Goal: Task Accomplishment & Management: Use online tool/utility

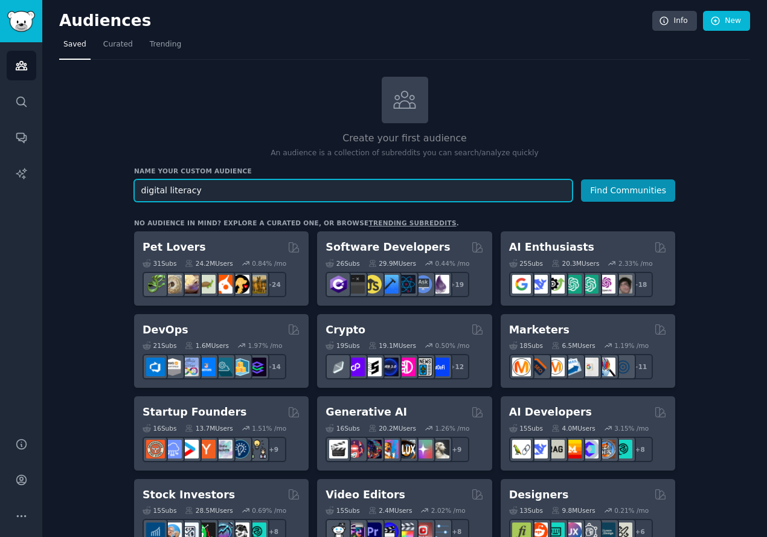
click at [336, 186] on input "digital literacy" at bounding box center [353, 190] width 438 height 22
type input "careers"
click at [581, 179] on button "Find Communities" at bounding box center [628, 190] width 94 height 22
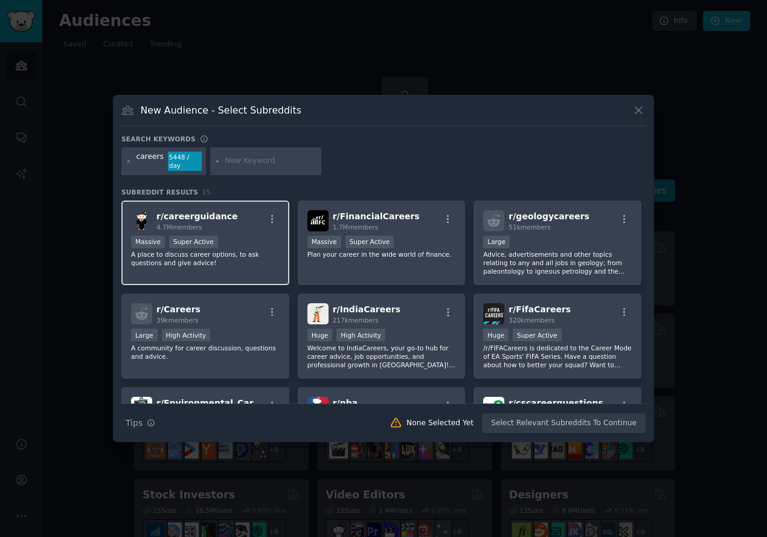
click at [272, 225] on div at bounding box center [271, 221] width 15 height 14
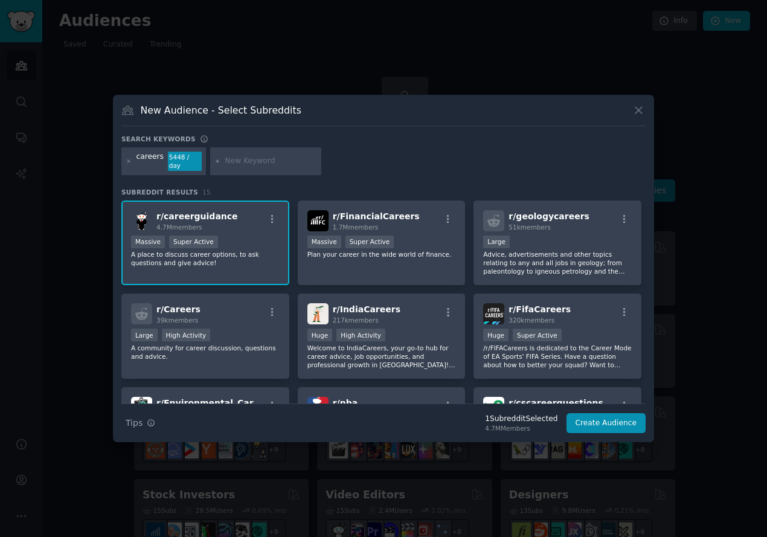
click at [199, 216] on span "r/ careerguidance" at bounding box center [197, 216] width 82 height 10
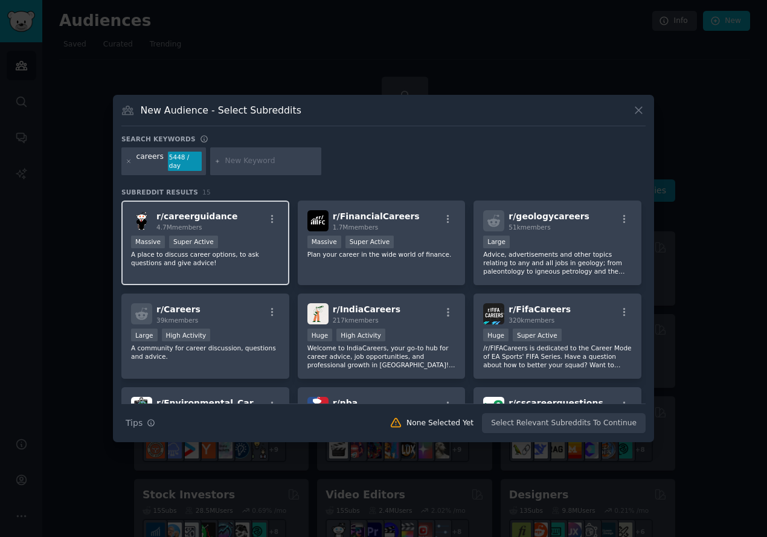
click at [196, 218] on span "r/ careerguidance" at bounding box center [197, 216] width 82 height 10
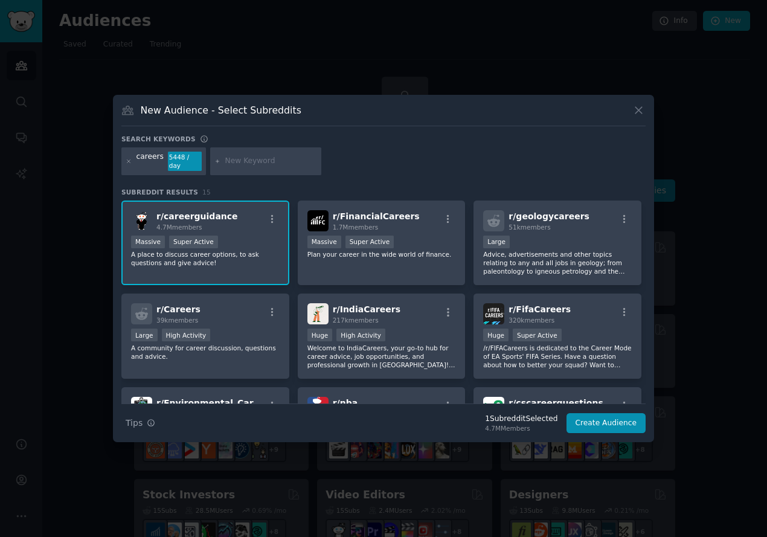
click at [238, 257] on p "A place to discuss career options, to ask questions and give advice!" at bounding box center [205, 258] width 149 height 17
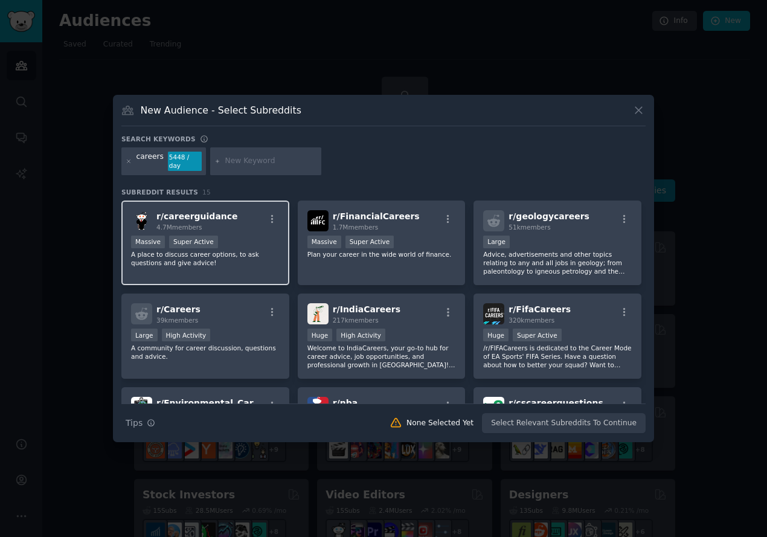
click at [191, 215] on span "r/ careerguidance" at bounding box center [197, 216] width 82 height 10
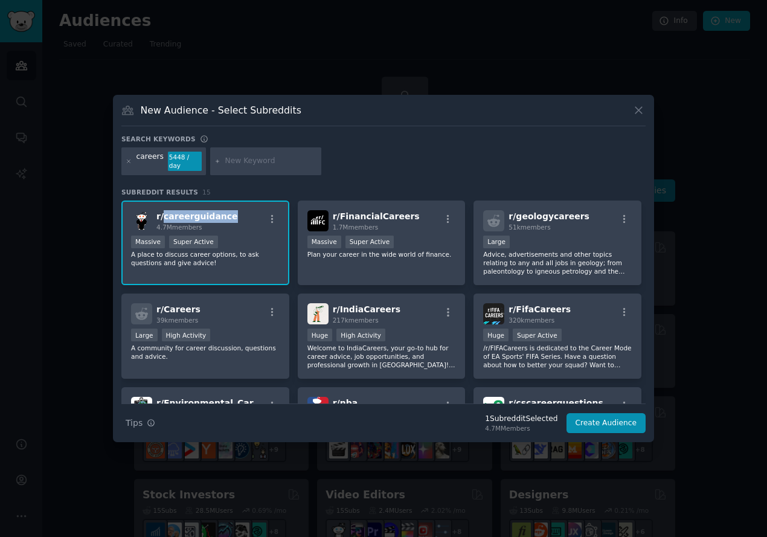
click at [191, 215] on span "r/ careerguidance" at bounding box center [197, 216] width 82 height 10
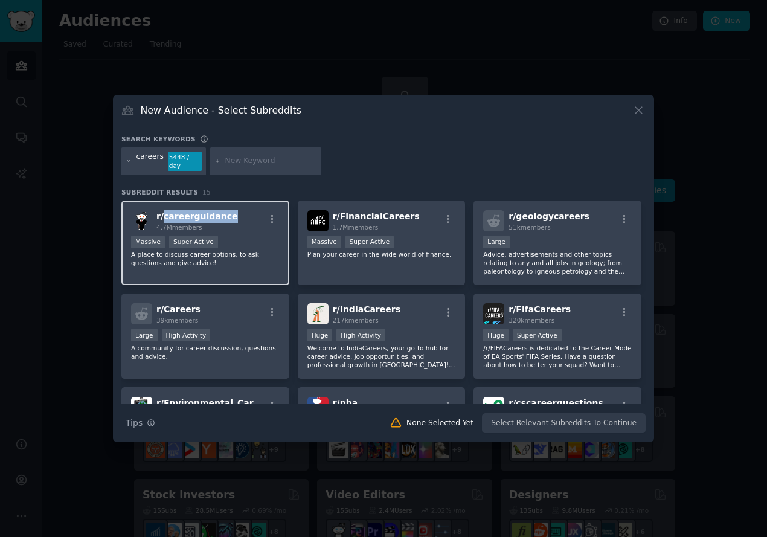
click at [188, 216] on span "r/ careerguidance" at bounding box center [197, 216] width 82 height 10
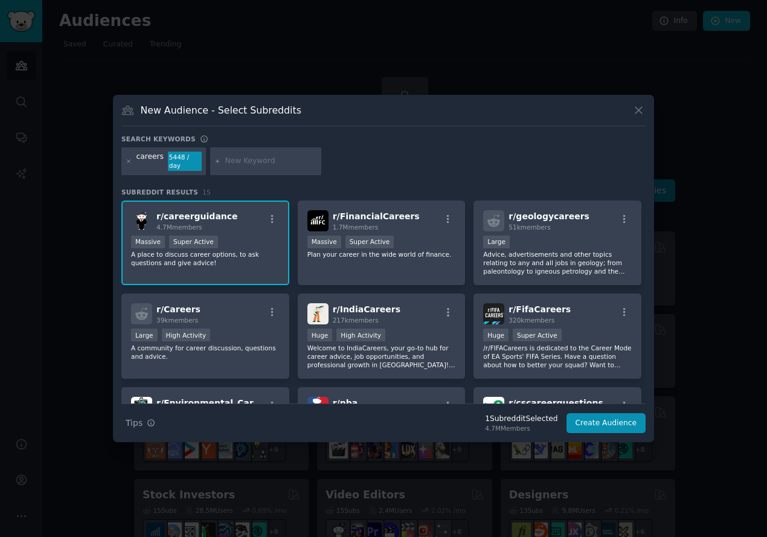
click at [190, 216] on span "r/ careerguidance" at bounding box center [197, 216] width 82 height 10
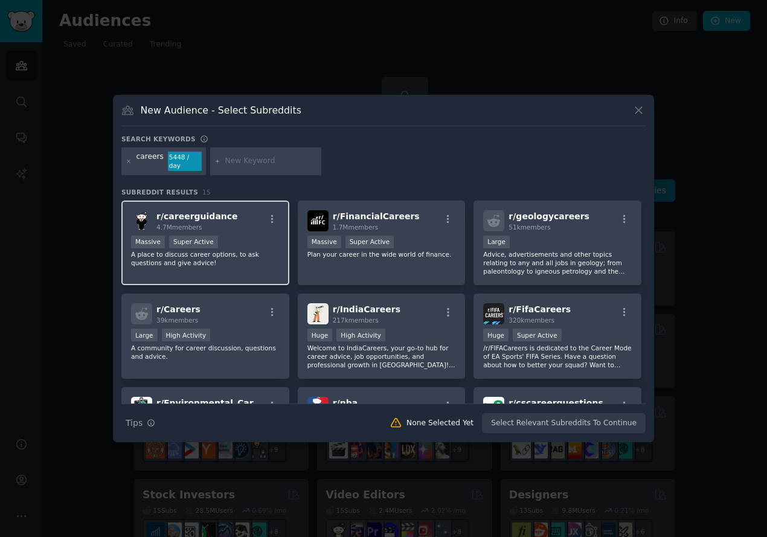
click at [211, 224] on div "4.7M members" at bounding box center [197, 227] width 82 height 8
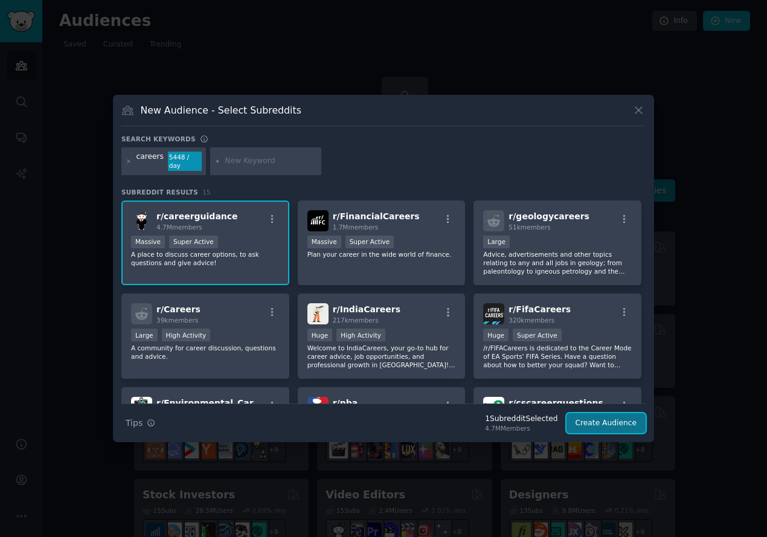
click at [603, 419] on button "Create Audience" at bounding box center [606, 423] width 80 height 21
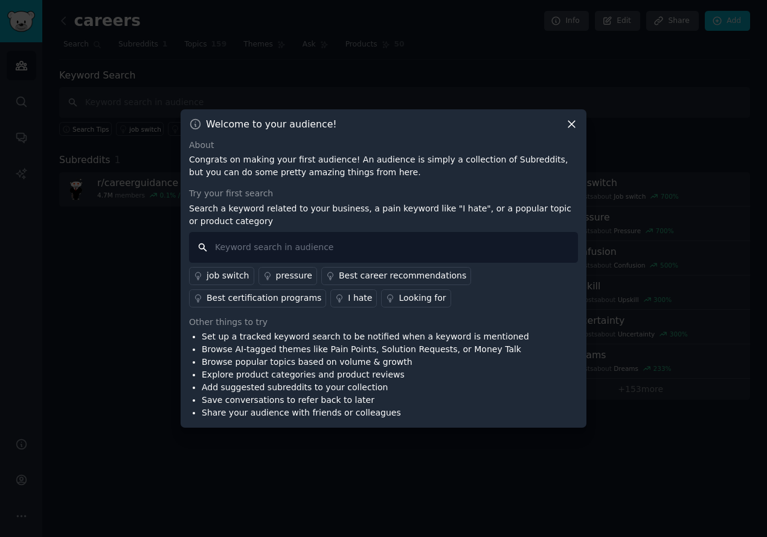
click at [350, 242] on input "text" at bounding box center [383, 247] width 389 height 31
type input "AI"
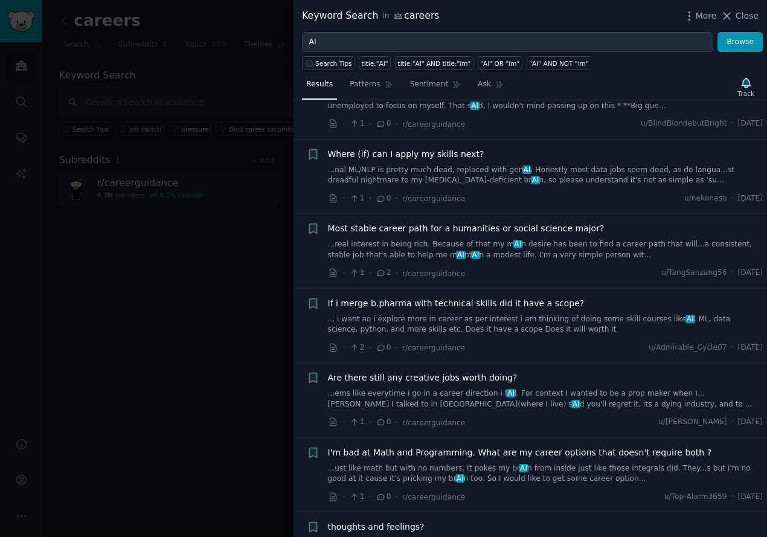
scroll to position [1504, 0]
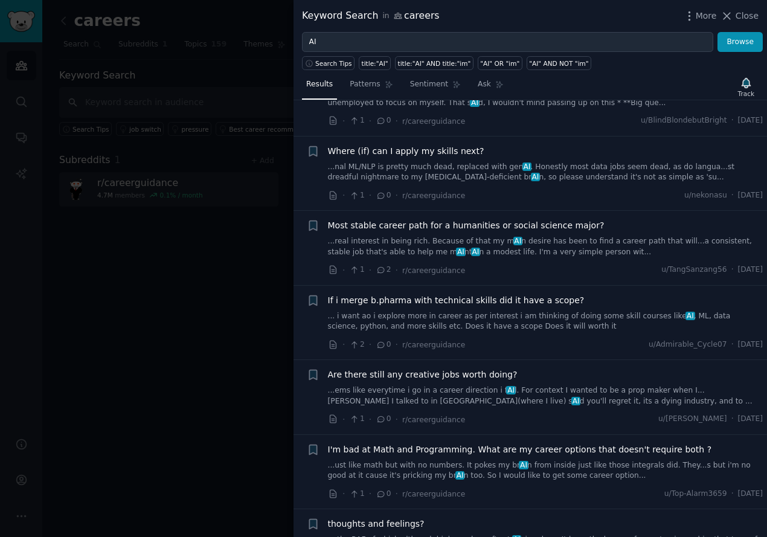
click at [274, 309] on div at bounding box center [383, 268] width 767 height 537
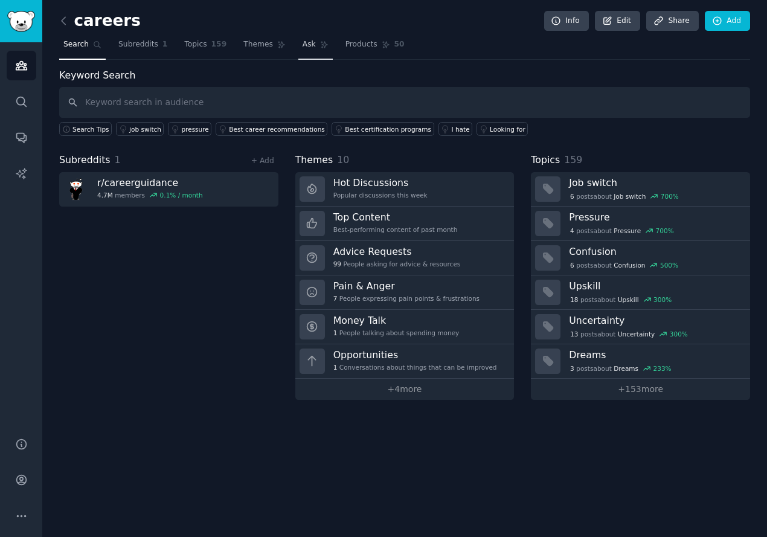
click at [321, 47] on icon at bounding box center [324, 45] width 7 height 7
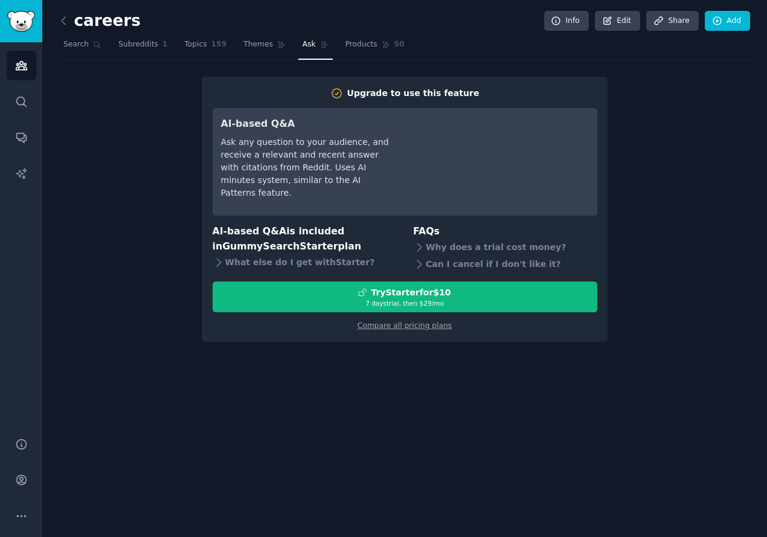
click at [157, 173] on div "Upgrade to use this feature AI-based Q&A Ask any question to your audience, and…" at bounding box center [404, 209] width 691 height 265
